Goal: Navigation & Orientation: Find specific page/section

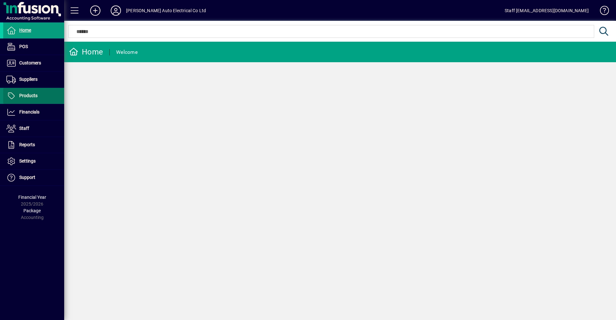
click at [35, 95] on span "Products" at bounding box center [28, 95] width 18 height 5
